Goal: Task Accomplishment & Management: Complete application form

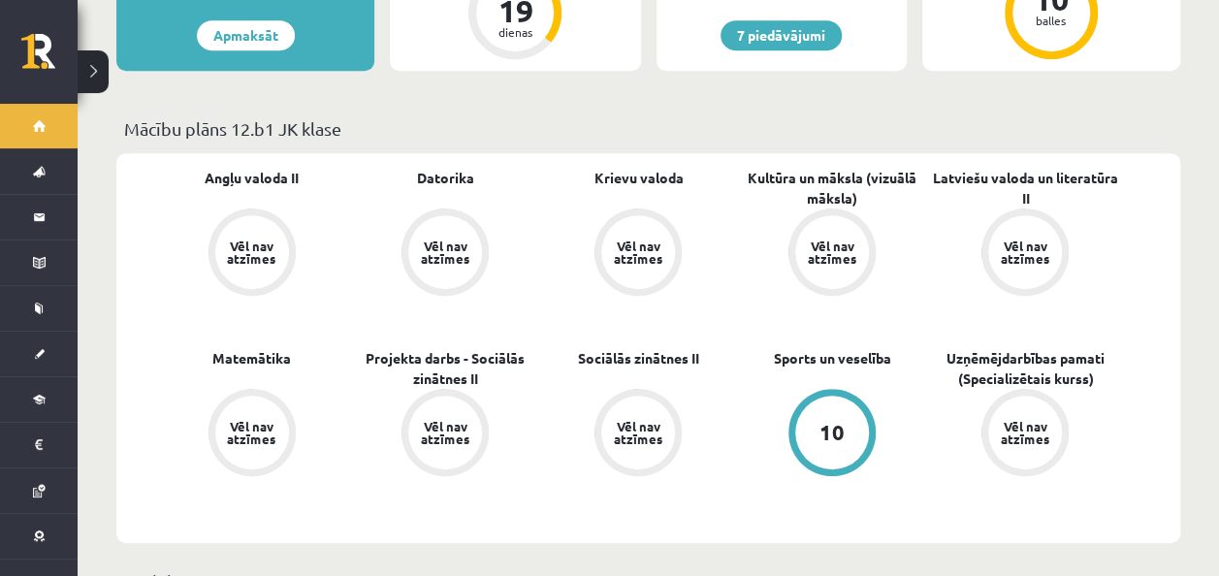
scroll to position [512, 0]
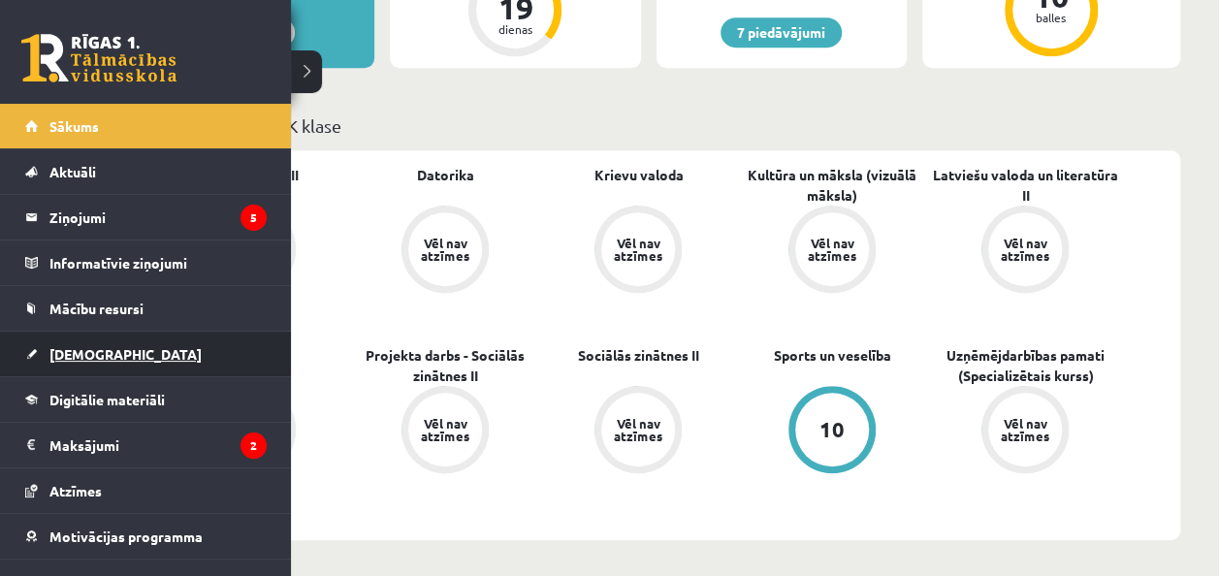
click at [80, 359] on span "[DEMOGRAPHIC_DATA]" at bounding box center [125, 353] width 152 height 17
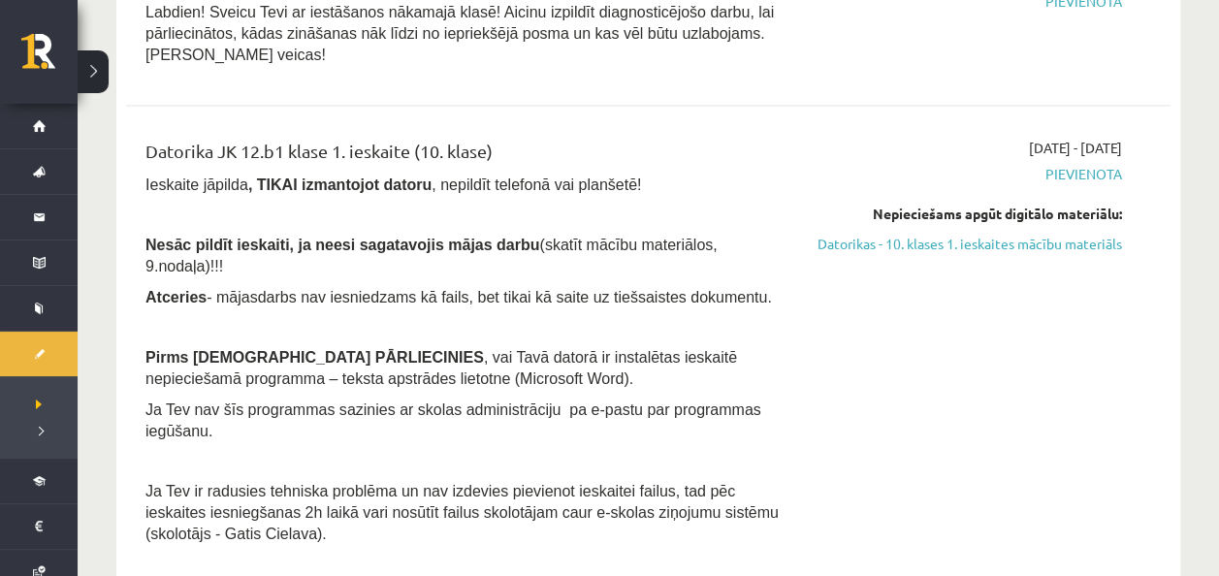
scroll to position [1928, 0]
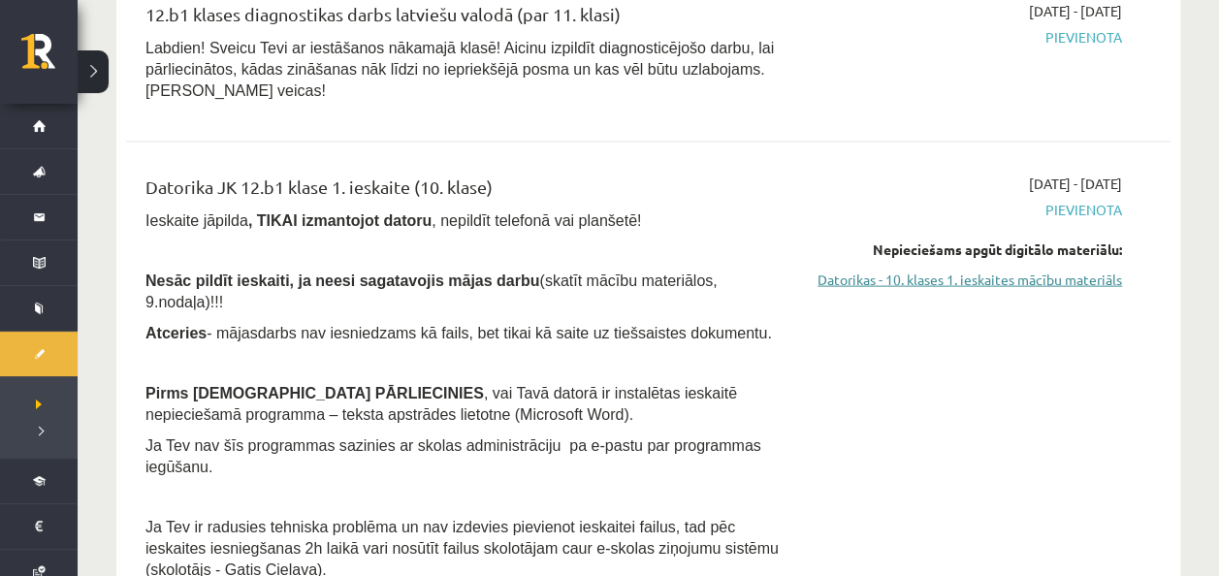
click at [1069, 270] on link "Datorikas - 10. klases 1. ieskaites mācību materiāls" at bounding box center [969, 280] width 307 height 20
click at [962, 270] on link "Datorikas - 10. klases 1. ieskaites mācību materiāls" at bounding box center [969, 280] width 307 height 20
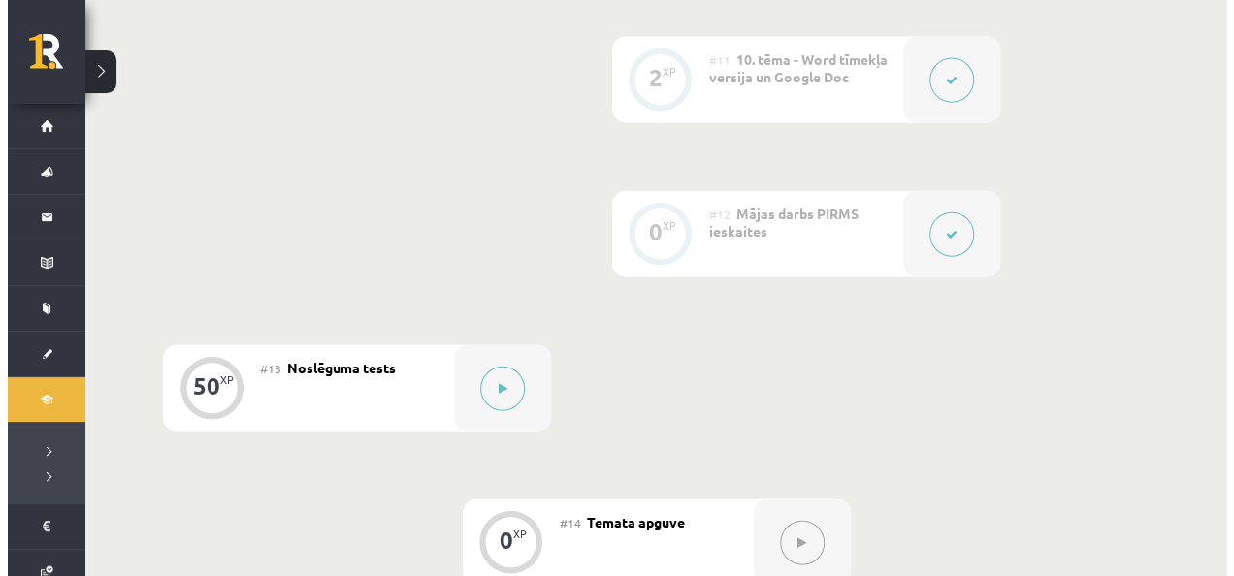
scroll to position [2228, 0]
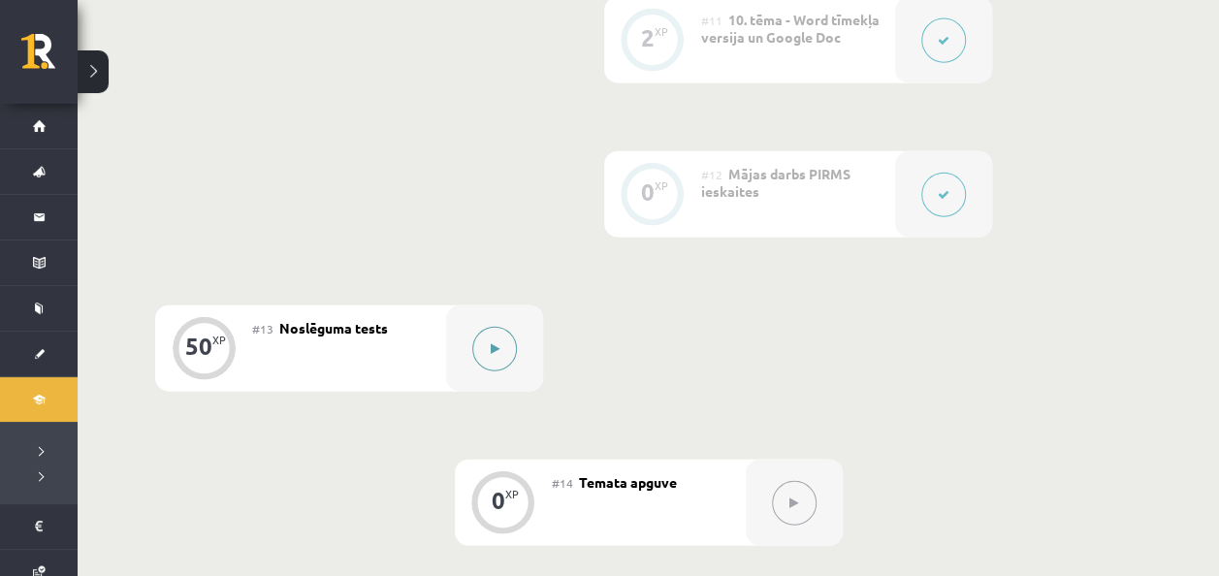
click at [485, 327] on button at bounding box center [494, 349] width 45 height 45
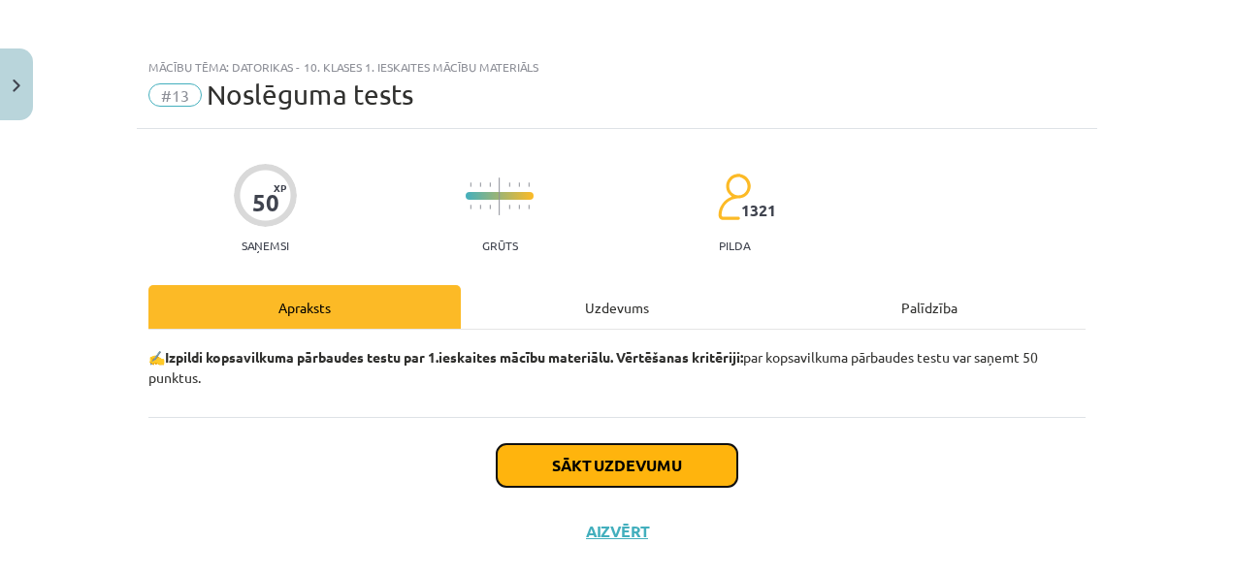
click at [530, 458] on button "Sākt uzdevumu" at bounding box center [617, 465] width 241 height 43
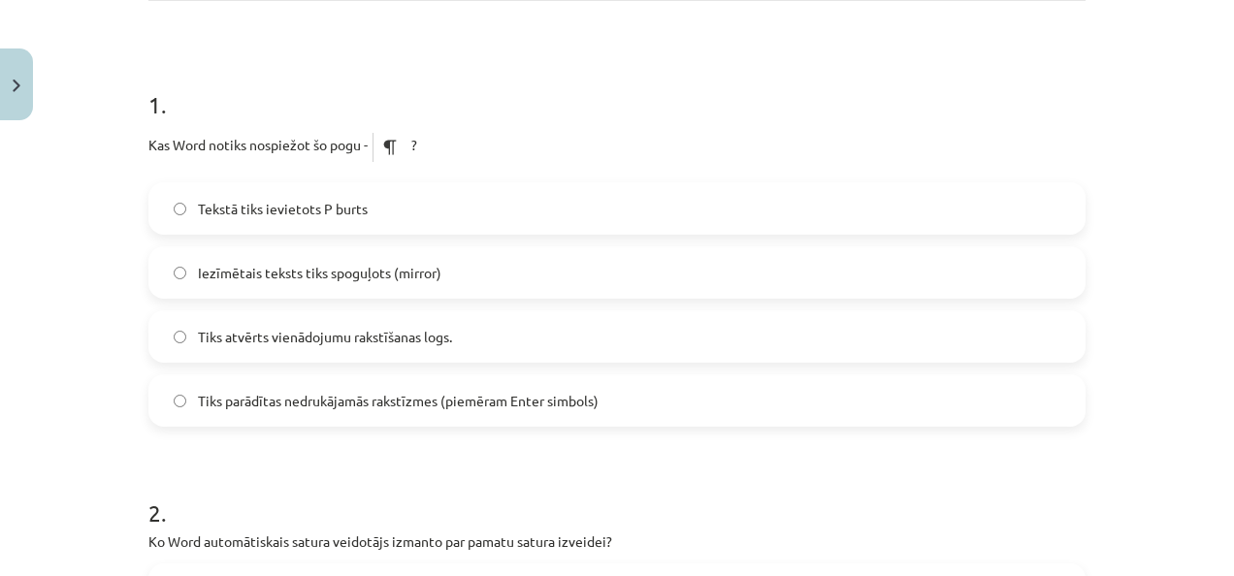
scroll to position [331, 0]
click at [483, 405] on span "Tiks parādītas nedrukājamās rakstīzmes (piemēram Enter simbols)" at bounding box center [398, 399] width 401 height 20
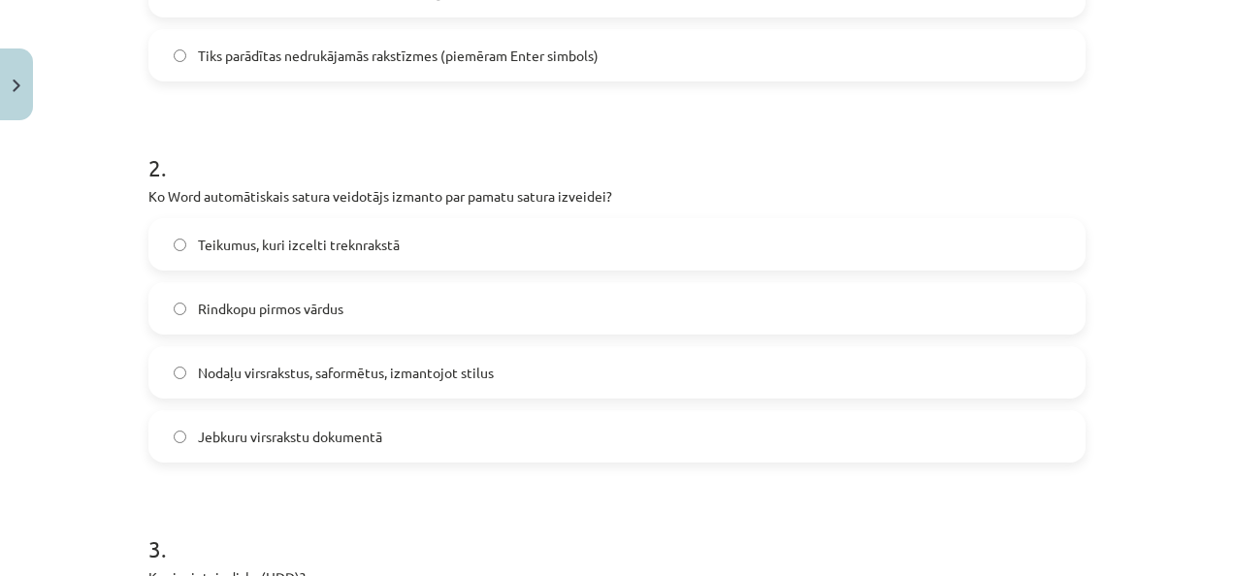
scroll to position [675, 0]
click at [240, 356] on label "Nodaļu virsrakstus, saformētus, izmantojot stilus" at bounding box center [616, 371] width 933 height 49
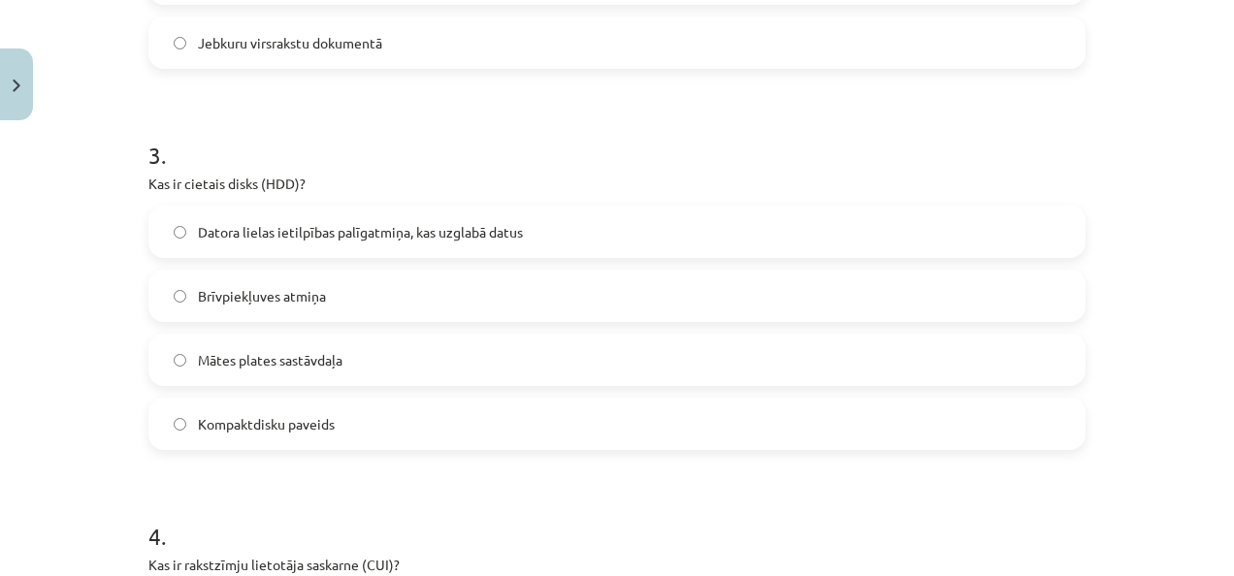
scroll to position [1069, 0]
click at [266, 240] on label "Datora lielas ietilpības palīgatmiņa, kas uzglabā datus" at bounding box center [616, 231] width 933 height 49
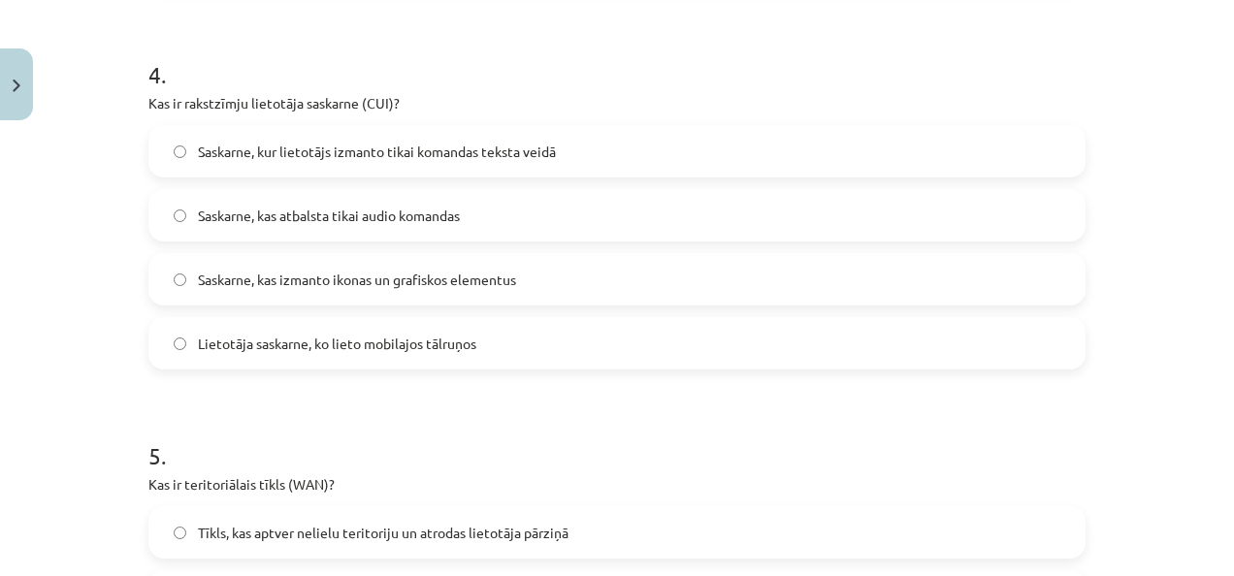
scroll to position [1533, 0]
click at [283, 254] on label "Saskarne, kas izmanto ikonas un grafiskos elementus" at bounding box center [616, 276] width 933 height 49
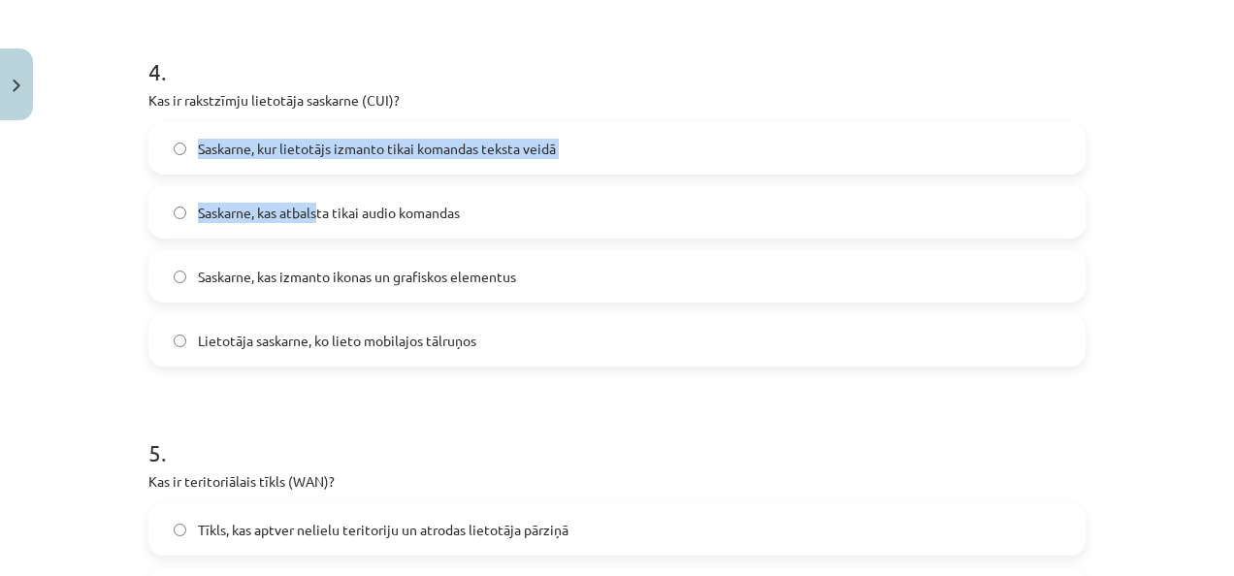
drag, startPoint x: 132, startPoint y: 113, endPoint x: 302, endPoint y: 224, distance: 203.2
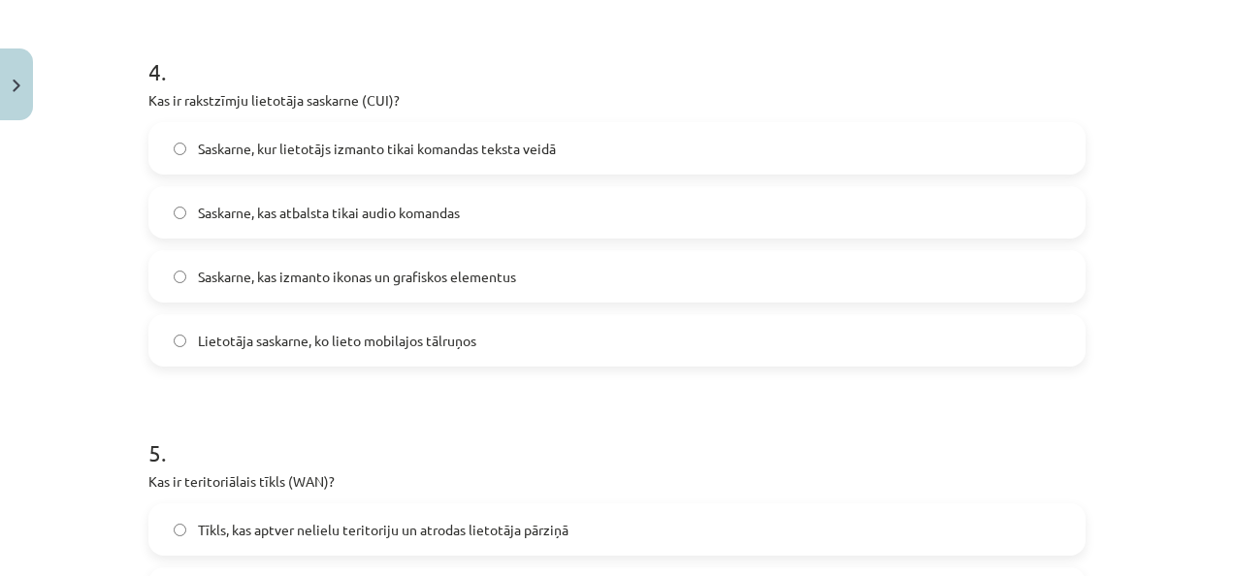
click at [128, 87] on div "Mācību tēma: Datorikas - 10. klases 1. ieskaites mācību materiāls #13 Noslēguma…" at bounding box center [617, 288] width 1234 height 576
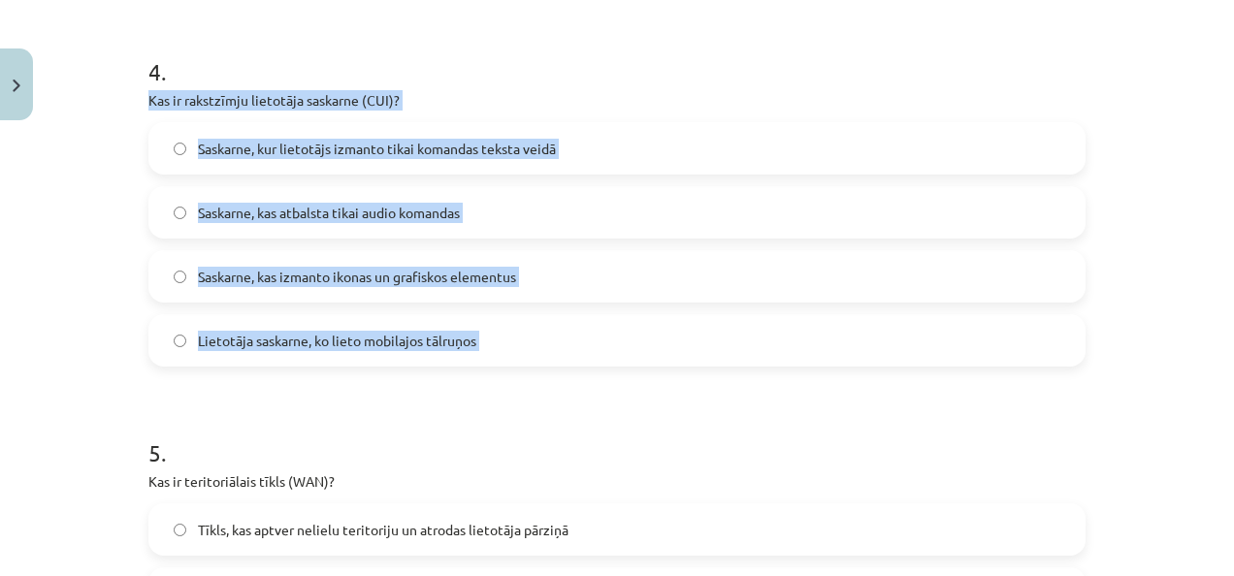
drag, startPoint x: 128, startPoint y: 87, endPoint x: 479, endPoint y: 320, distance: 421.4
click at [479, 320] on div "Mācību tēma: Datorikas - 10. klases 1. ieskaites mācību materiāls #13 Noslēguma…" at bounding box center [617, 288] width 1234 height 576
copy div "Kas ir rakstzīmju lietotāja saskarne (CUI)? Saskarne, kur lietotājs izmanto tik…"
click at [297, 139] on span "Saskarne, kur lietotājs izmanto tikai komandas teksta veidā" at bounding box center [377, 149] width 358 height 20
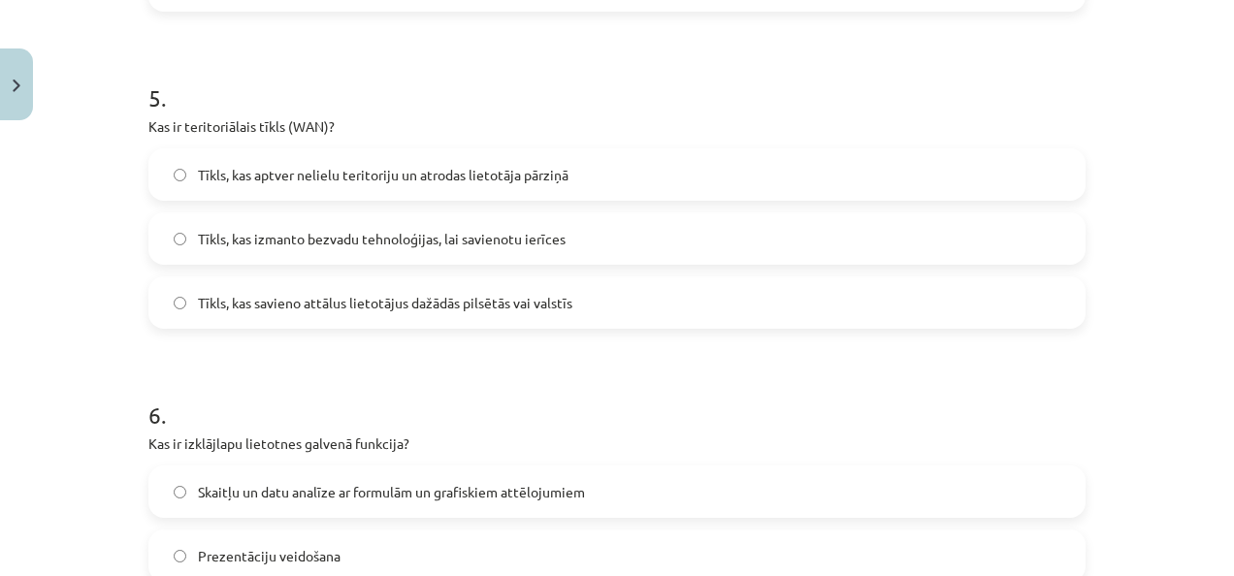
scroll to position [1889, 0]
click at [283, 325] on div "Tīkls, kas savieno attālus lietotājus dažādās pilsētās vai valstīs" at bounding box center [616, 302] width 937 height 52
click at [280, 307] on span "Tīkls, kas savieno attālus lietotājus dažādās pilsētās vai valstīs" at bounding box center [385, 302] width 374 height 20
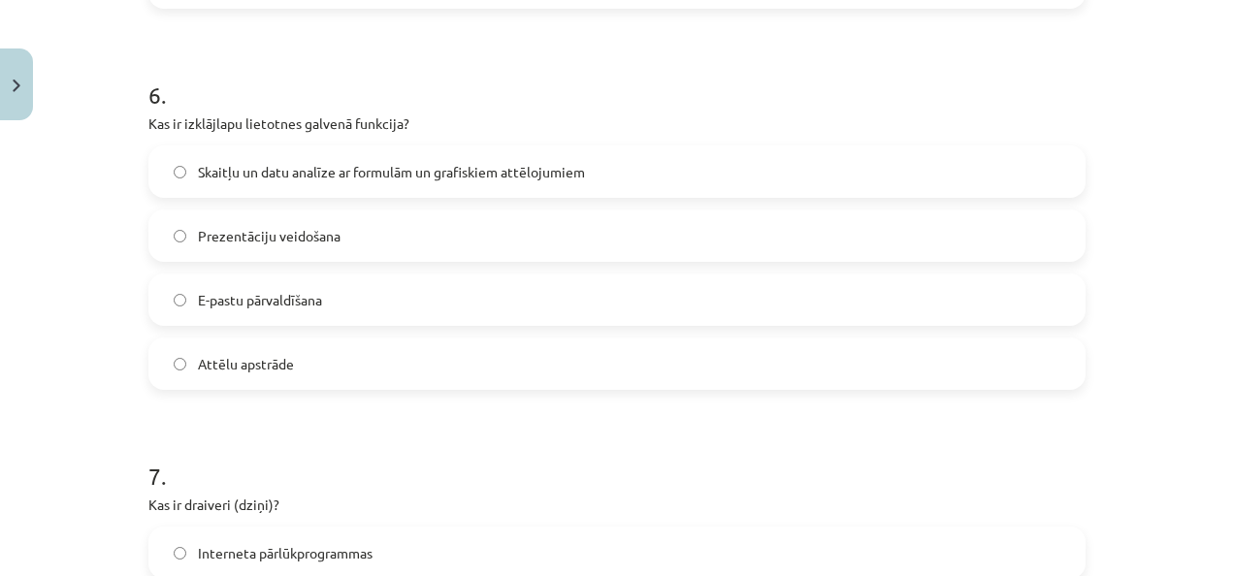
scroll to position [2210, 0]
click at [239, 166] on span "Skaitļu un datu analīze ar formulām un grafiskiem attēlojumiem" at bounding box center [391, 170] width 387 height 20
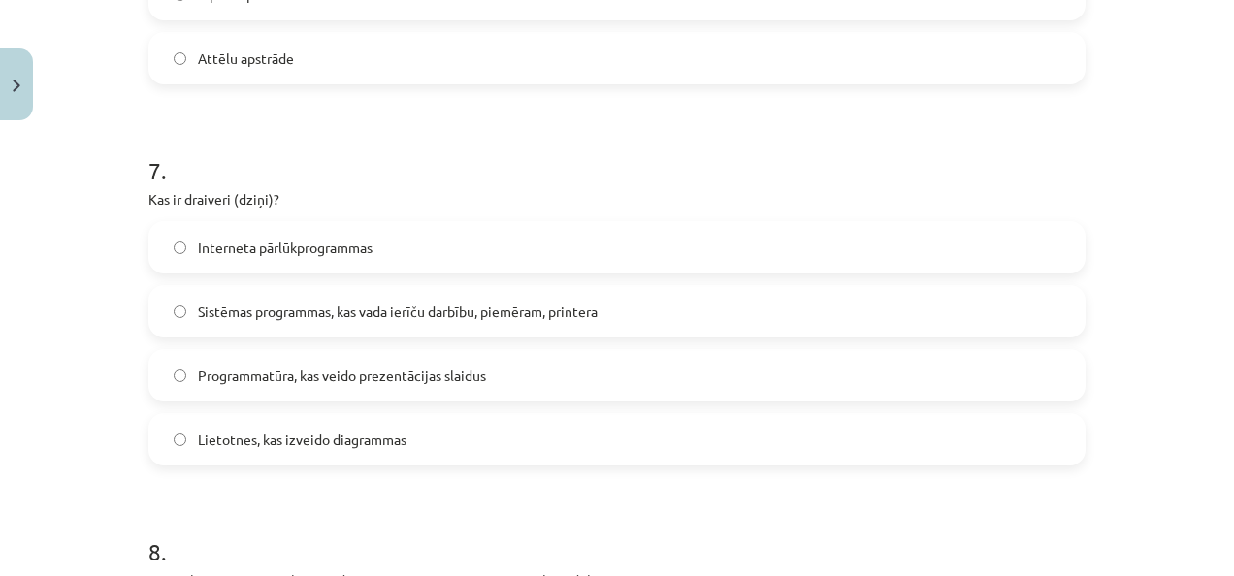
scroll to position [2608, 0]
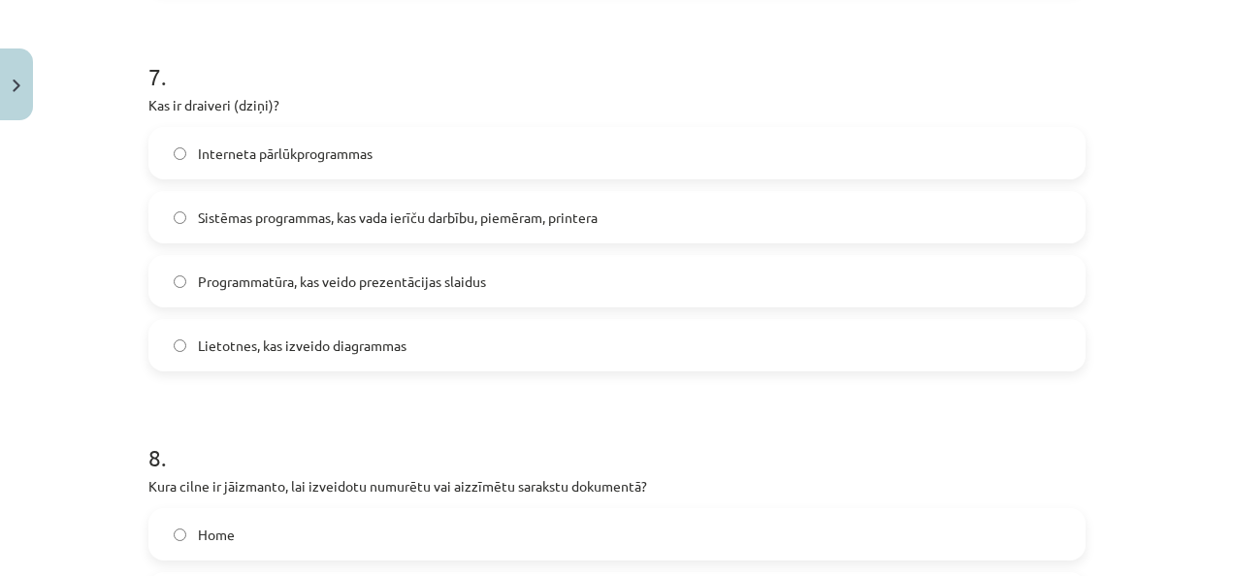
click at [270, 214] on span "Sistēmas programmas, kas vada ierīču darbību, piemēram, printera" at bounding box center [398, 218] width 400 height 20
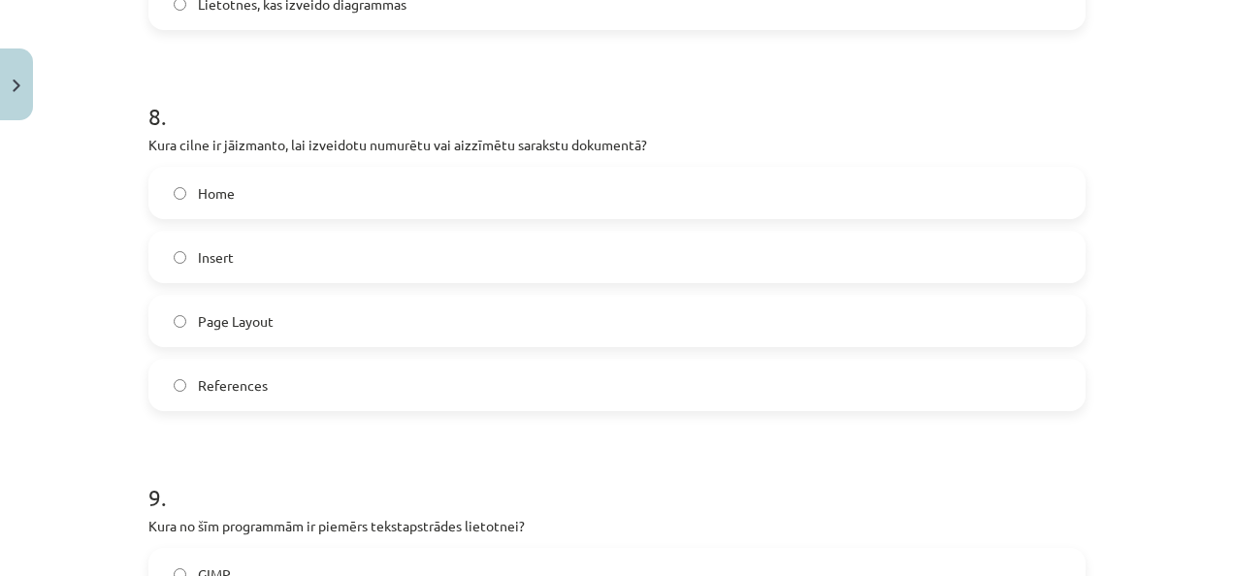
scroll to position [2950, 0]
click at [227, 210] on label "Home" at bounding box center [616, 192] width 933 height 49
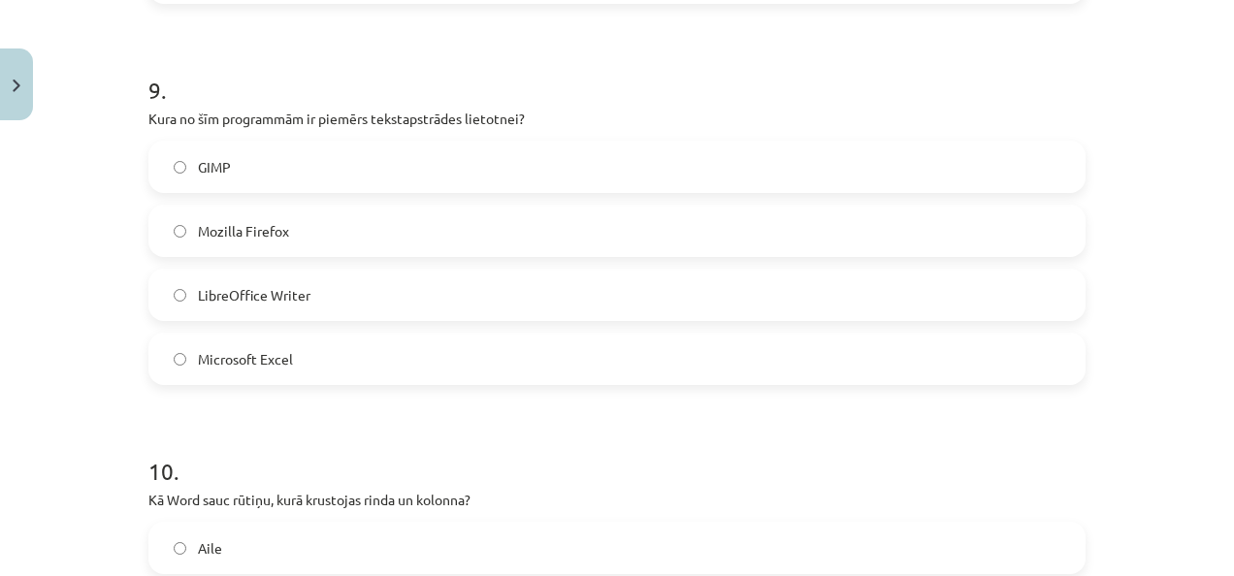
scroll to position [3363, 0]
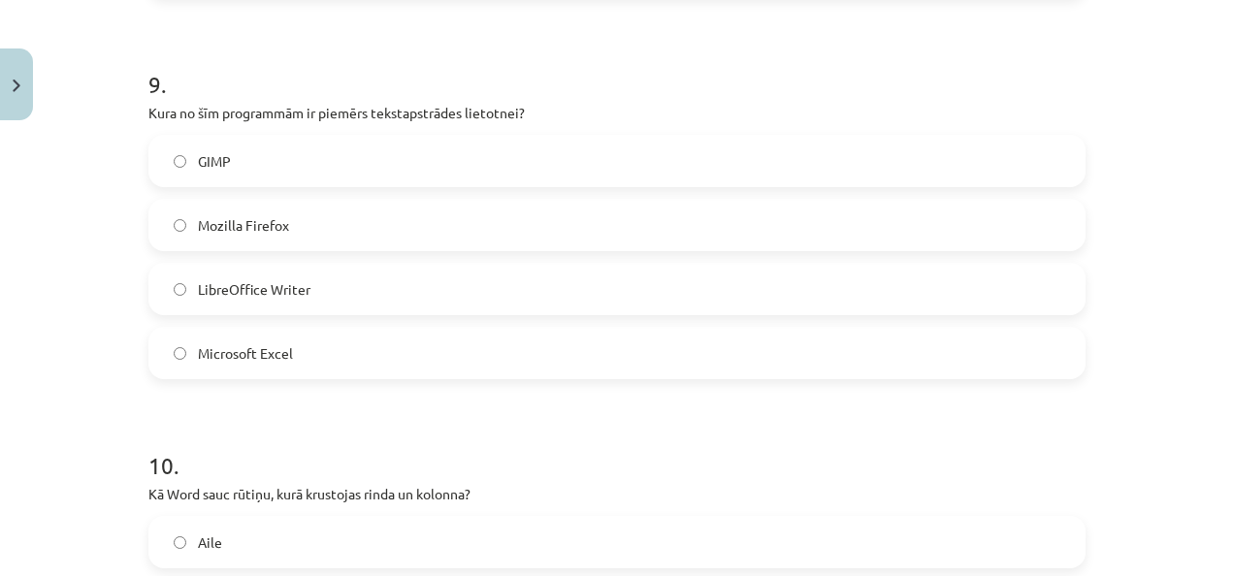
click at [258, 354] on span "Microsoft Excel" at bounding box center [245, 353] width 95 height 20
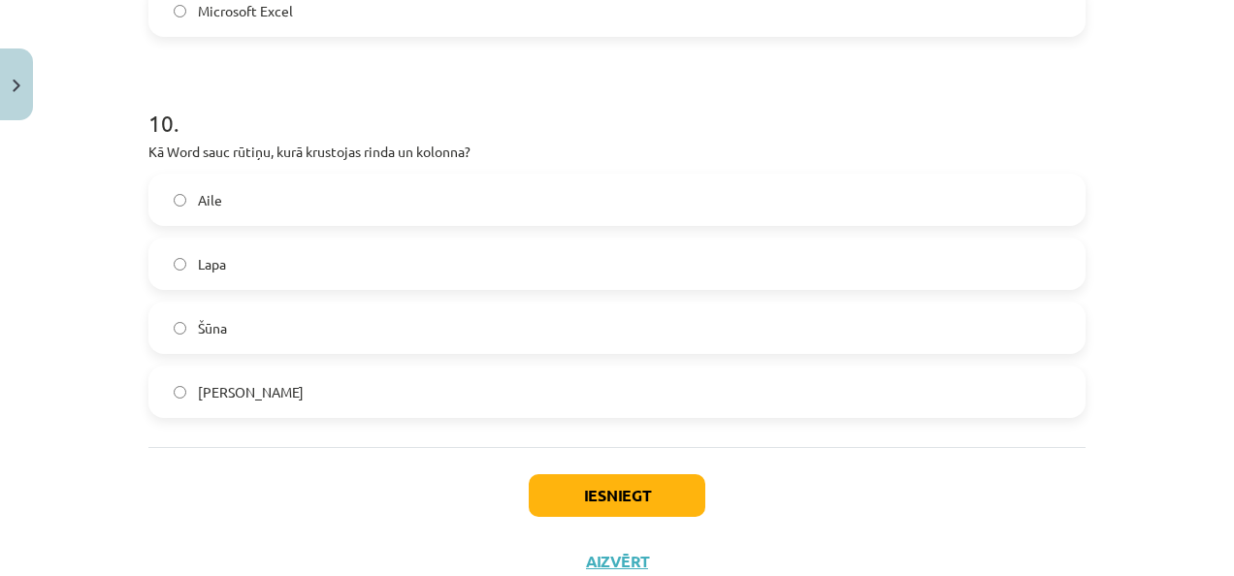
scroll to position [3710, 0]
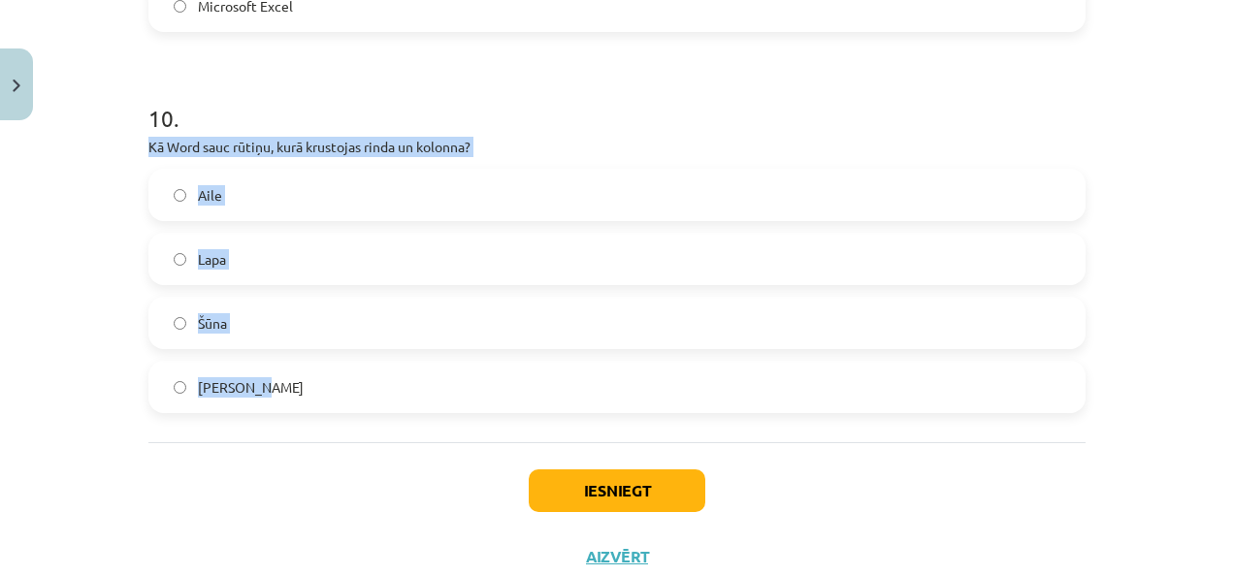
drag, startPoint x: 140, startPoint y: 144, endPoint x: 281, endPoint y: 414, distance: 305.5
copy div "Kā Word sauc rūtiņu, kurā krustojas rinda un kolonna? [PERSON_NAME]"
click at [85, 334] on div "Mācību tēma: Datorikas - 10. klases 1. ieskaites mācību materiāls #13 Noslēguma…" at bounding box center [617, 288] width 1234 height 576
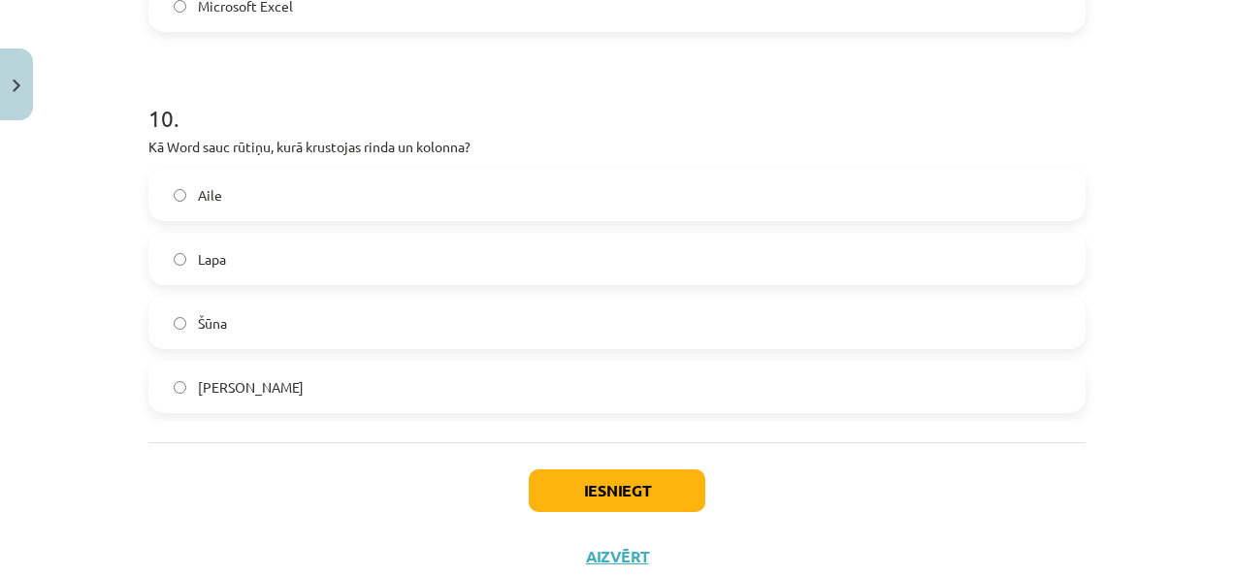
click at [202, 326] on span "Šūna" at bounding box center [212, 323] width 29 height 20
click at [594, 510] on button "Iesniegt" at bounding box center [617, 491] width 177 height 43
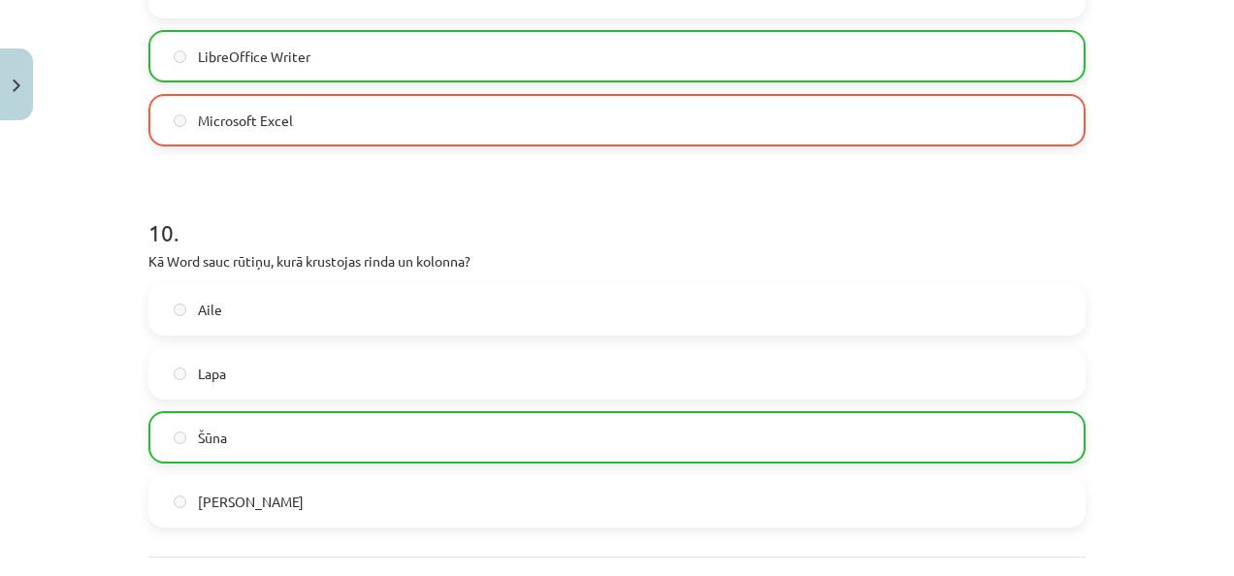
scroll to position [3832, 0]
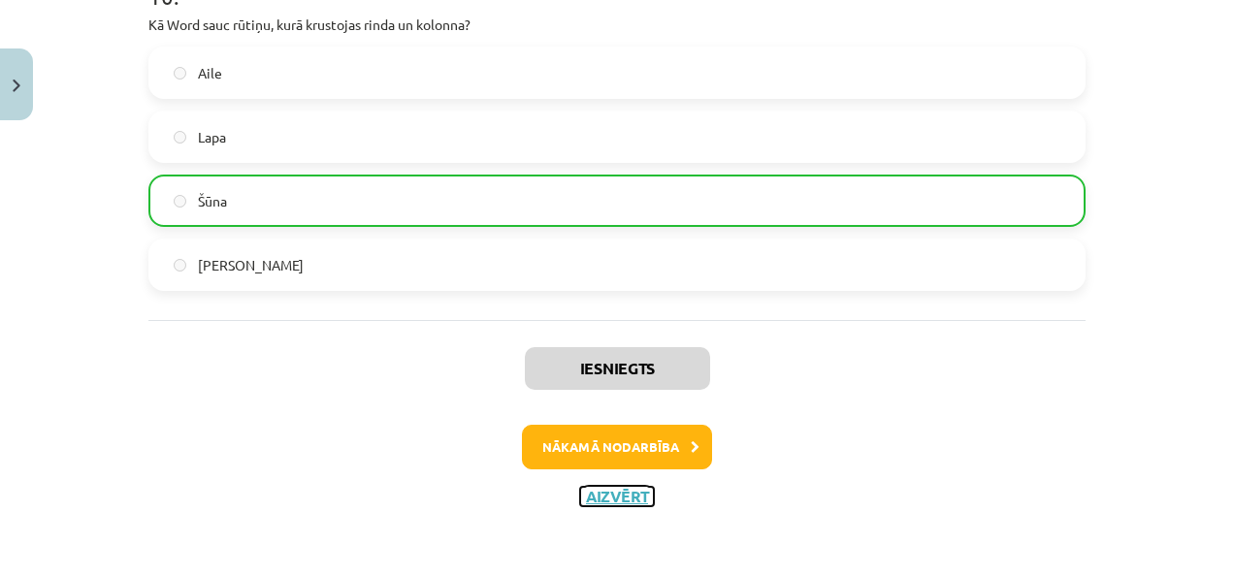
click at [594, 499] on button "Aizvērt" at bounding box center [617, 496] width 74 height 19
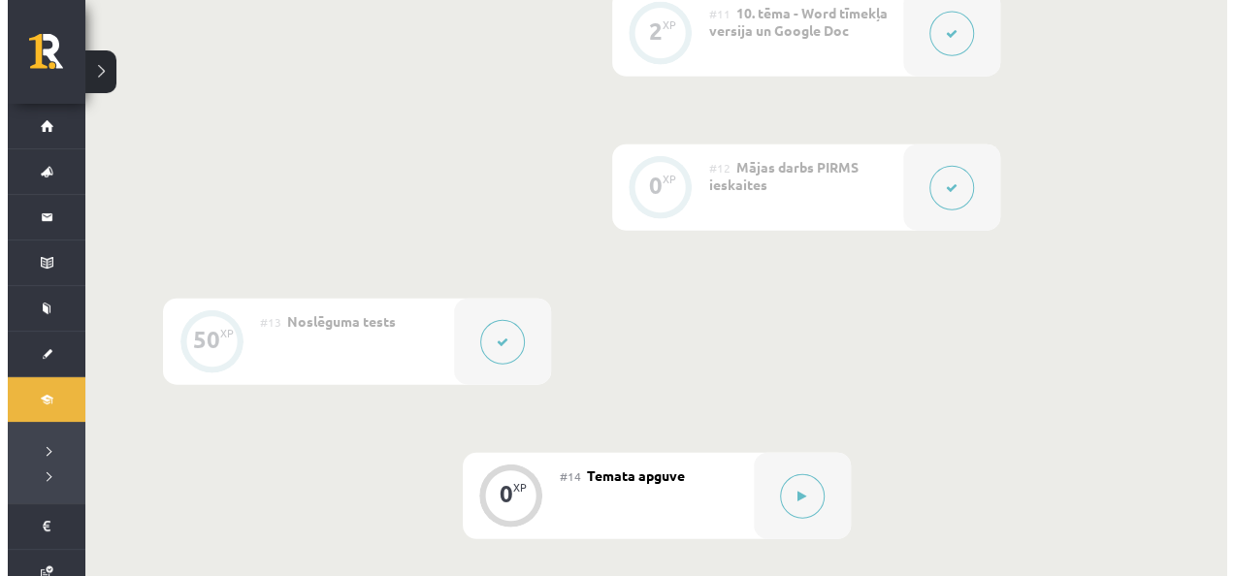
scroll to position [2236, 0]
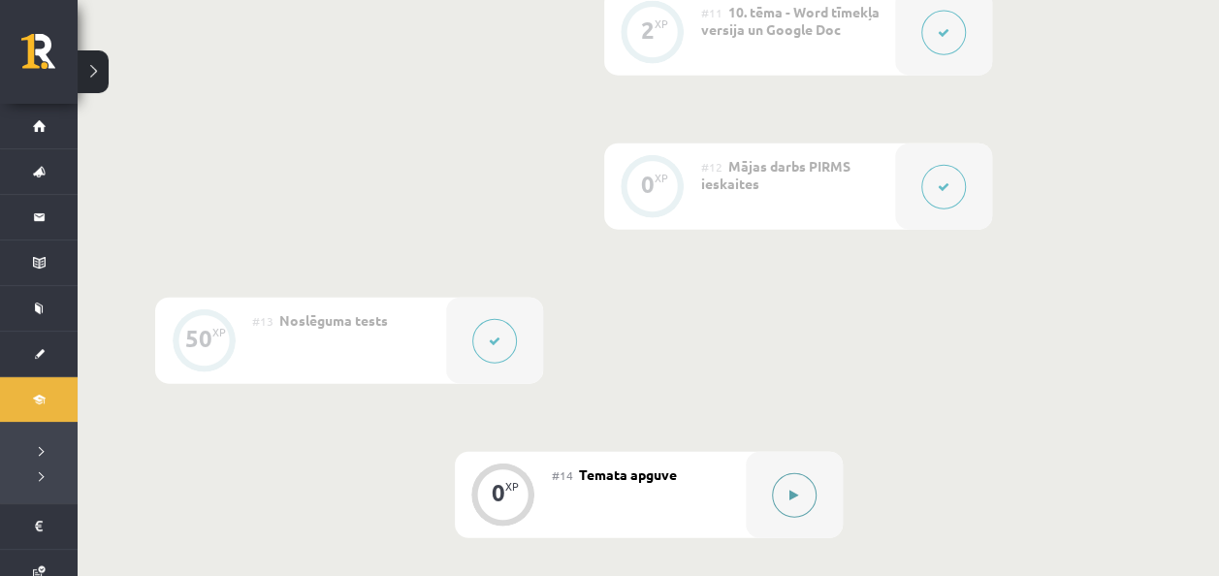
click at [786, 501] on button at bounding box center [794, 495] width 45 height 45
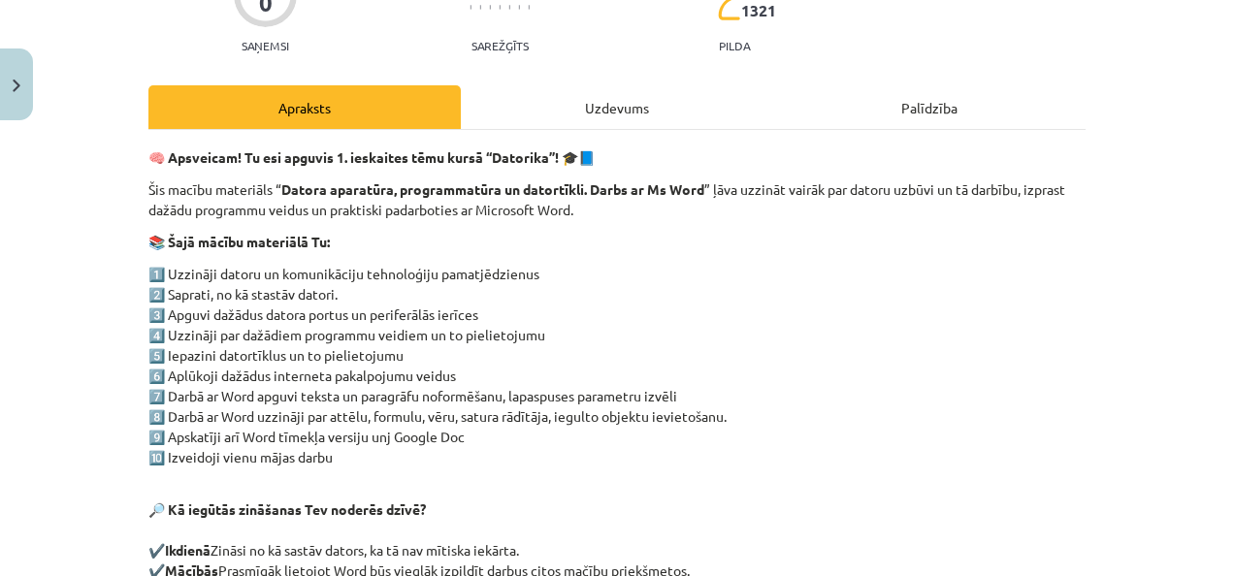
click at [642, 93] on div "Uzdevums" at bounding box center [617, 107] width 312 height 44
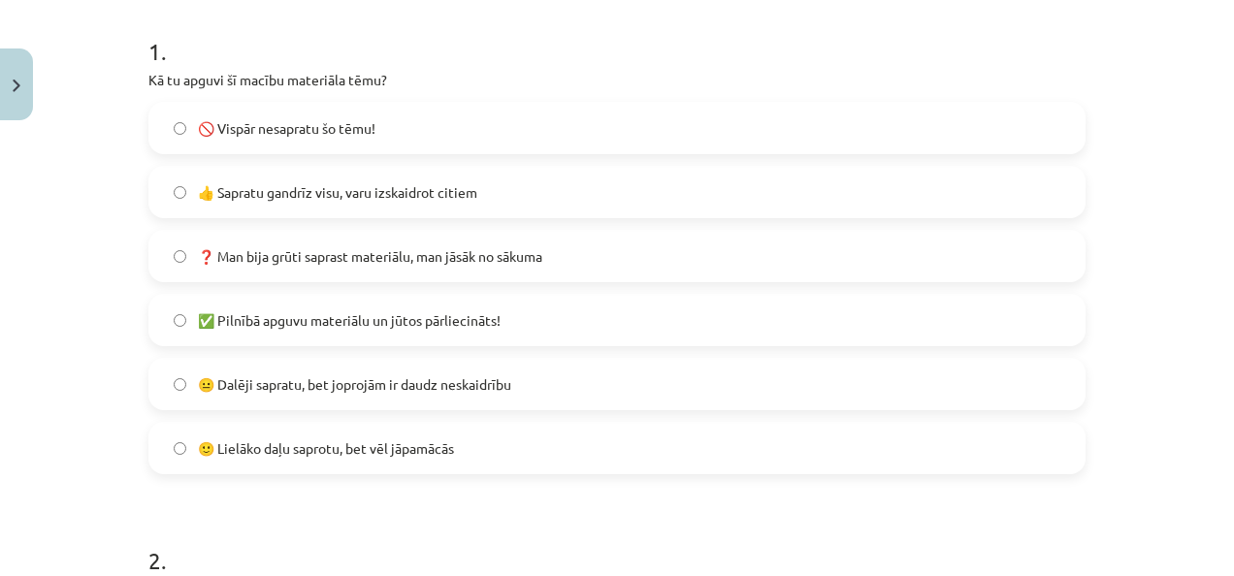
scroll to position [392, 0]
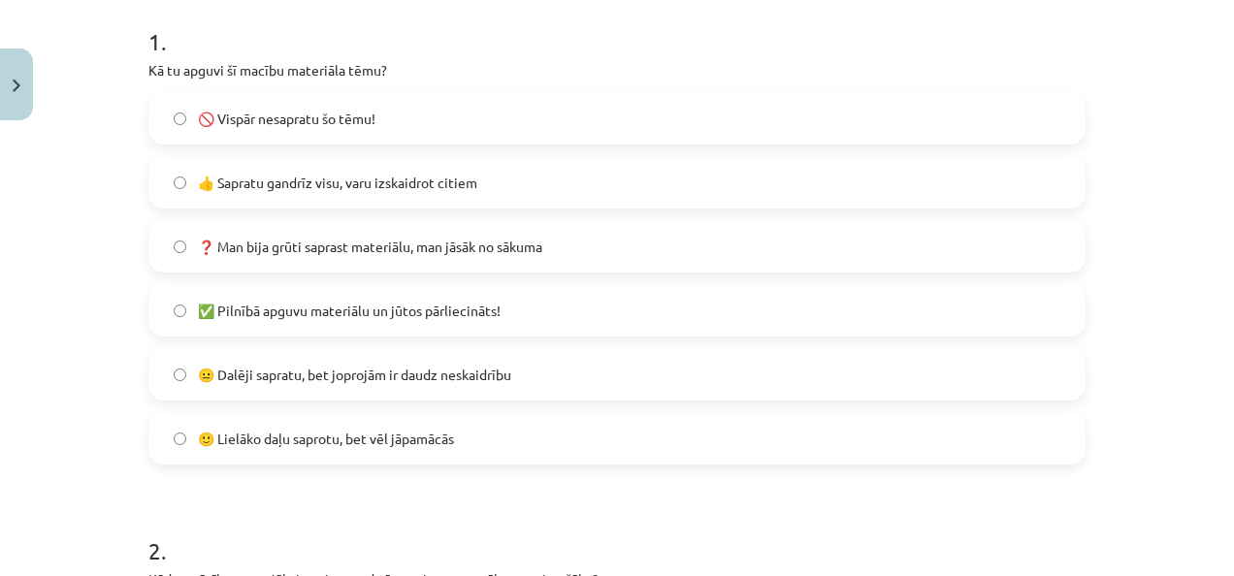
click at [350, 189] on span "👍 Sapratu gandrīz visu, varu izskaidrot citiem" at bounding box center [337, 183] width 279 height 20
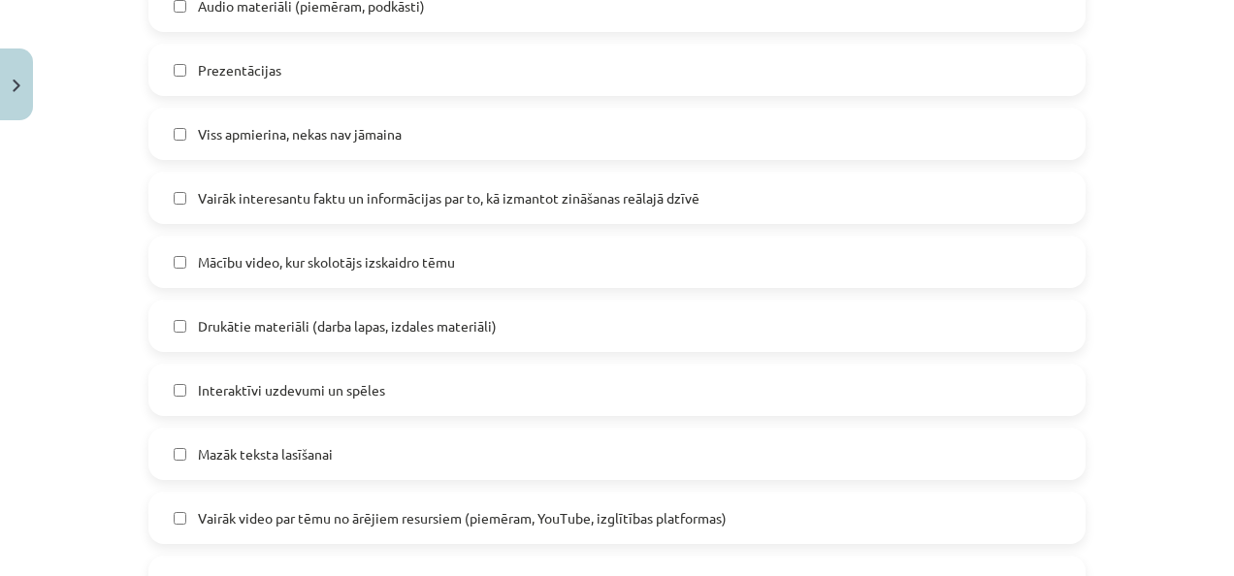
scroll to position [1035, 0]
click at [220, 123] on span "Viss apmierina, nekas nav jāmaina" at bounding box center [300, 133] width 204 height 20
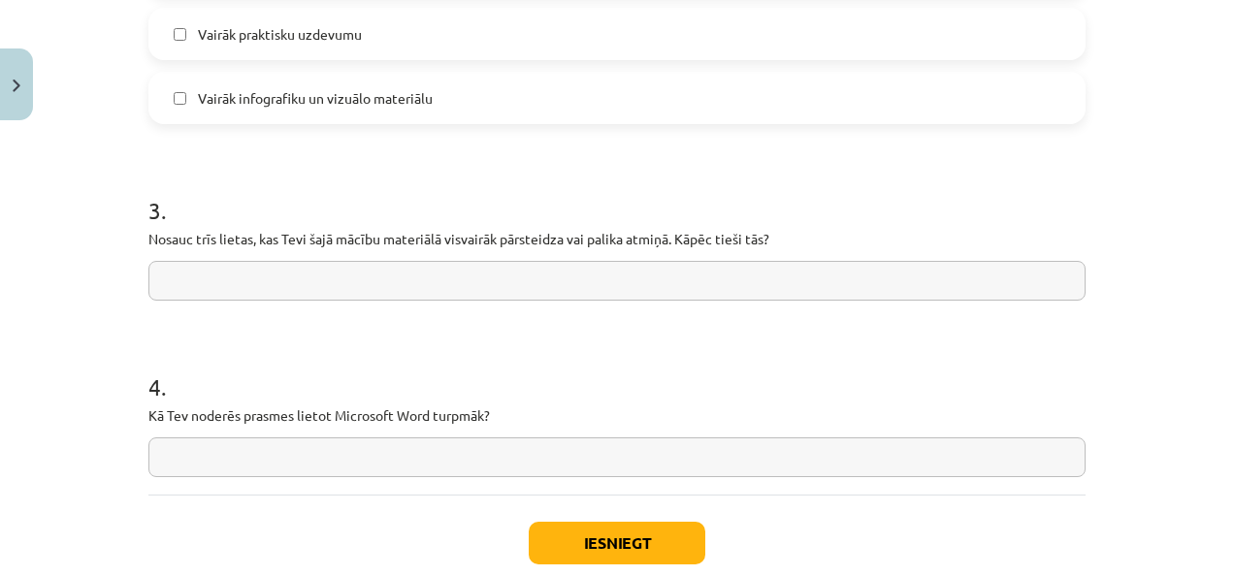
scroll to position [1583, 0]
click at [236, 464] on input "text" at bounding box center [616, 457] width 937 height 40
click at [324, 279] on input "text" at bounding box center [616, 280] width 937 height 40
type input "*"
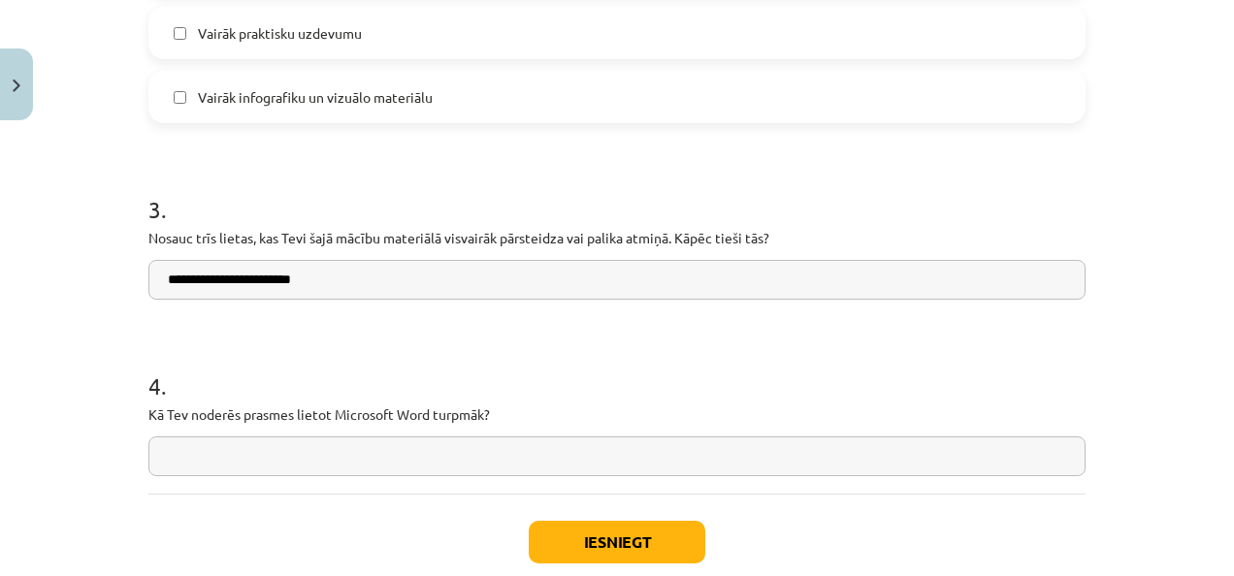
type input "**********"
click at [196, 457] on input "text" at bounding box center [616, 457] width 937 height 40
click at [208, 460] on input "**********" at bounding box center [616, 457] width 937 height 40
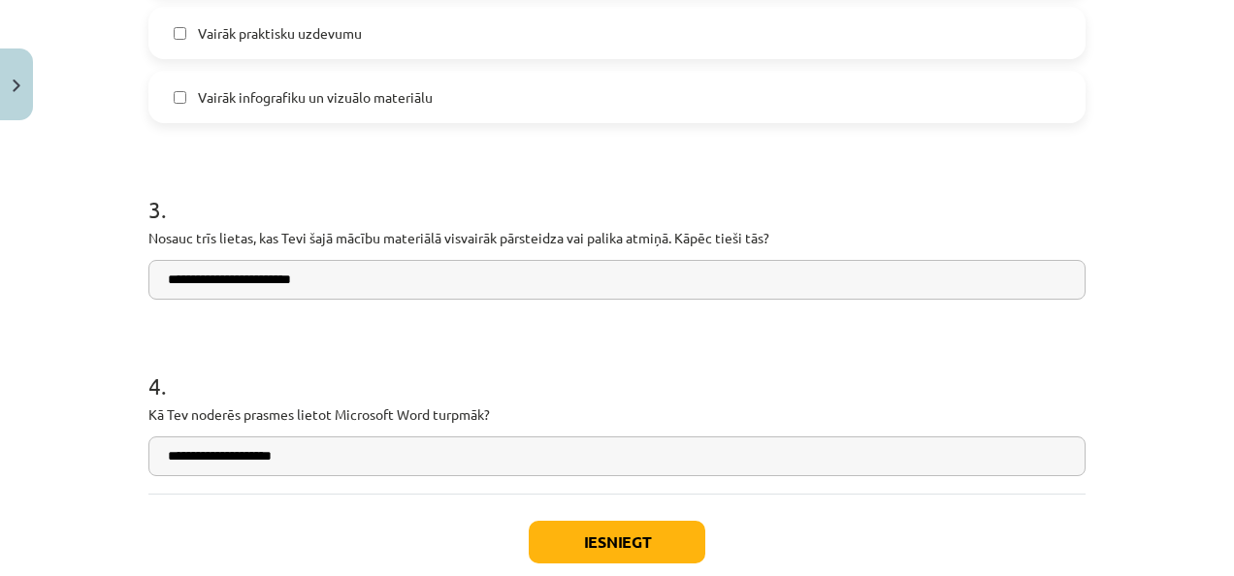
type input "**********"
click at [551, 555] on button "Iesniegt" at bounding box center [617, 542] width 177 height 43
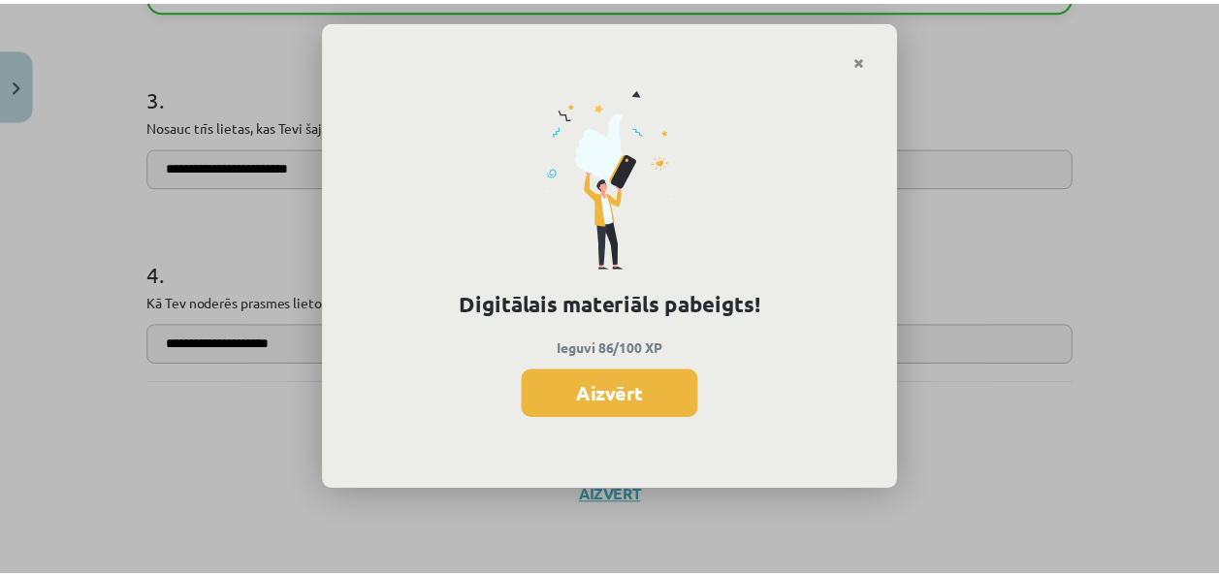
scroll to position [2193, 0]
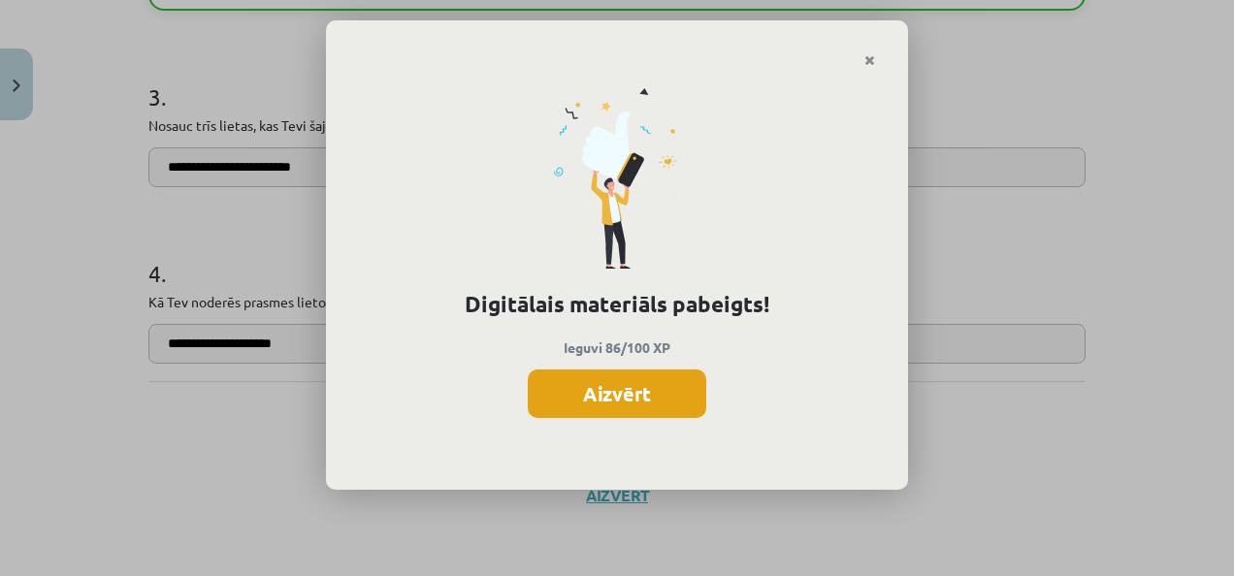
click at [606, 400] on button "Aizvērt" at bounding box center [617, 394] width 179 height 49
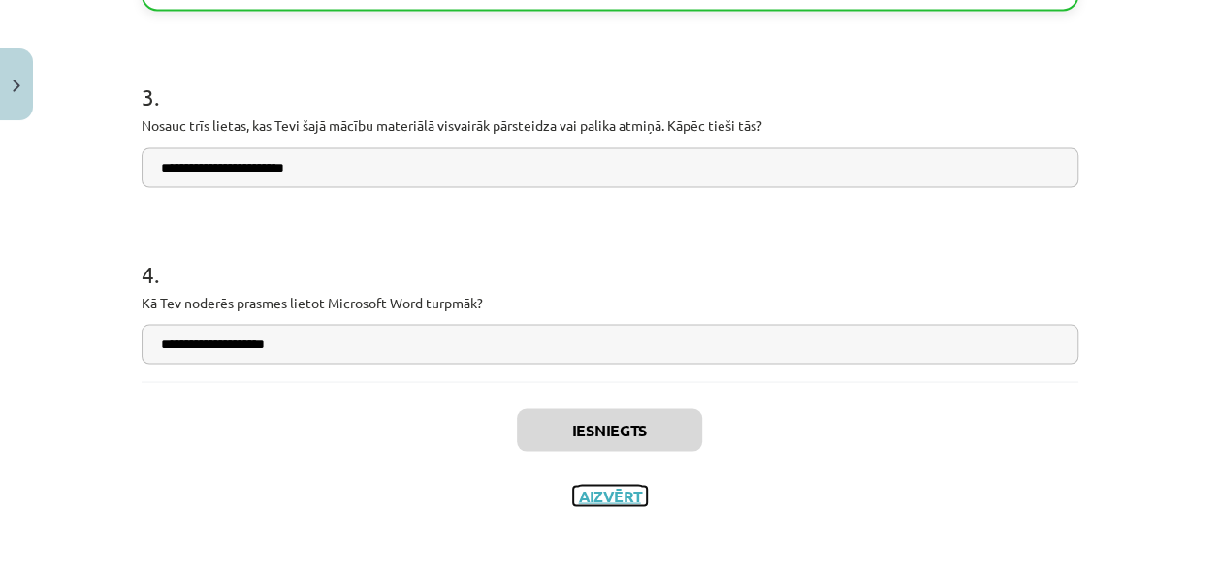
click at [600, 488] on button "Aizvērt" at bounding box center [610, 495] width 74 height 19
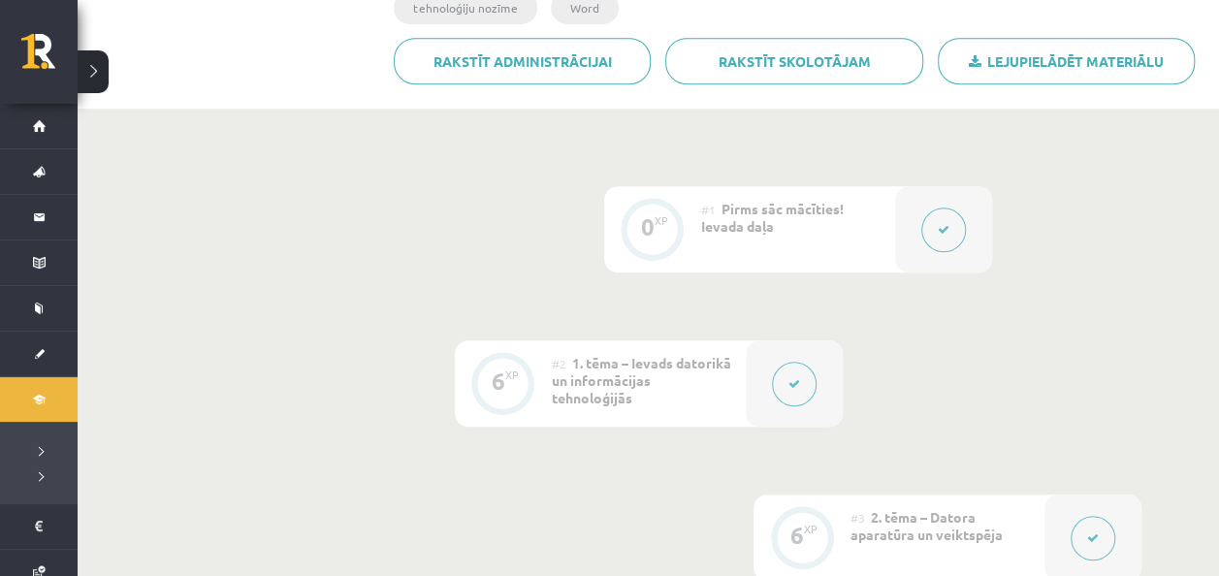
scroll to position [460, 0]
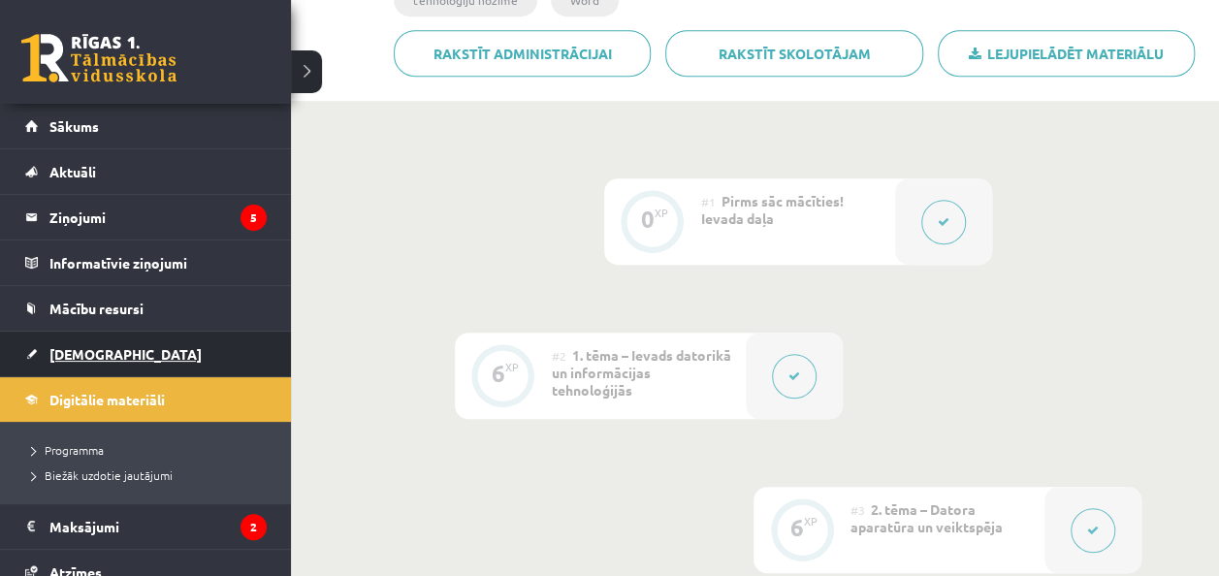
click at [83, 335] on link "[DEMOGRAPHIC_DATA]" at bounding box center [146, 354] width 242 height 45
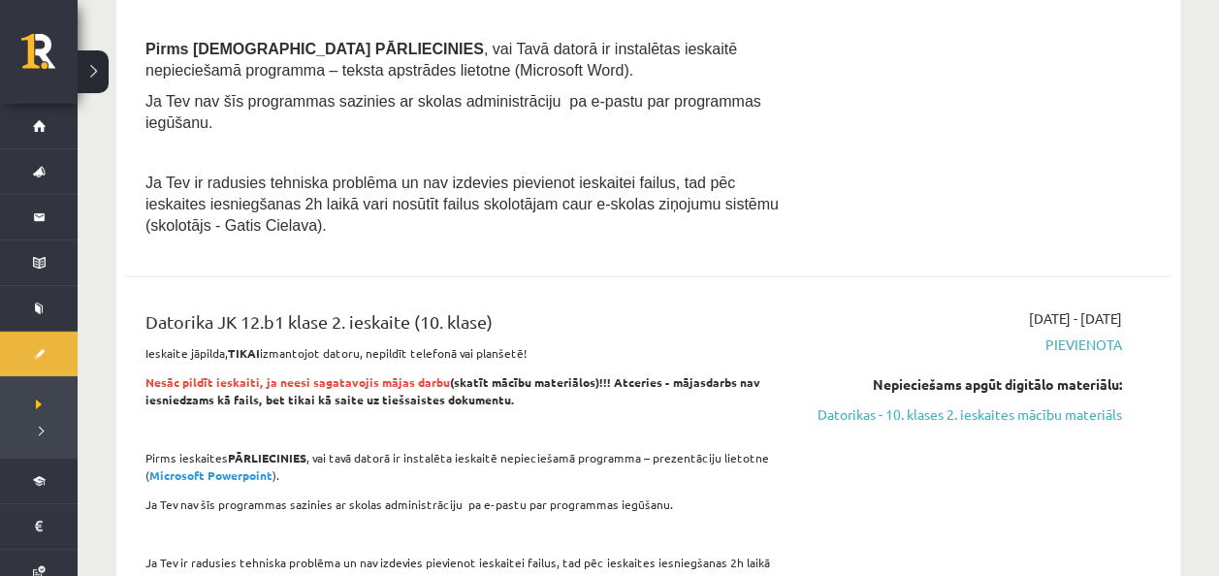
scroll to position [2275, 0]
